Goal: Task Accomplishment & Management: Use online tool/utility

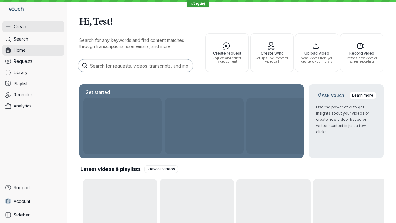
click at [33, 27] on button "Create" at bounding box center [33, 26] width 62 height 11
